Goal: Use online tool/utility: Utilize a website feature to perform a specific function

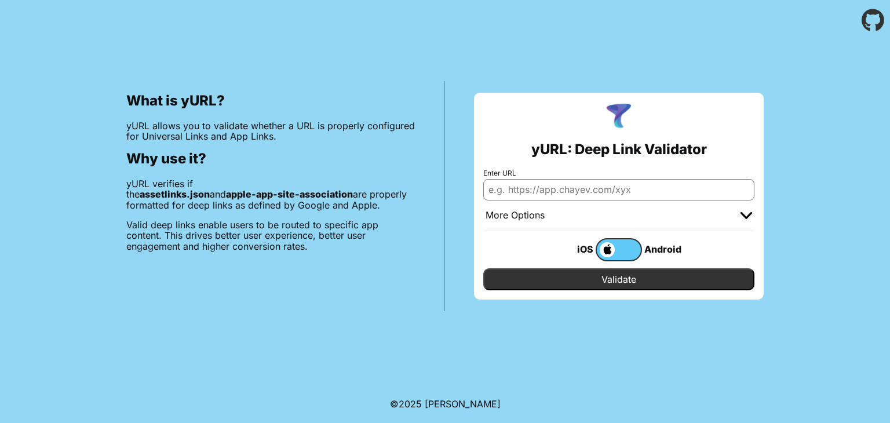
click at [598, 192] on input "Enter URL" at bounding box center [618, 189] width 271 height 21
paste input "[URL][DOMAIN_NAME]"
type input "[URL][DOMAIN_NAME]"
click at [649, 275] on input "Validate" at bounding box center [618, 279] width 271 height 22
